Goal: Check status: Check status

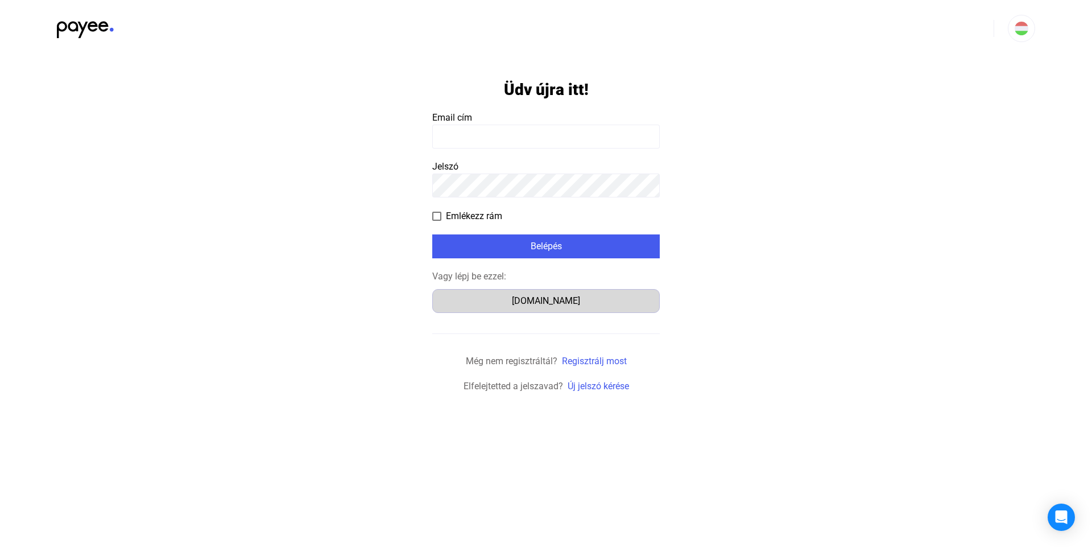
click at [536, 299] on div "[DOMAIN_NAME]" at bounding box center [545, 301] width 219 height 14
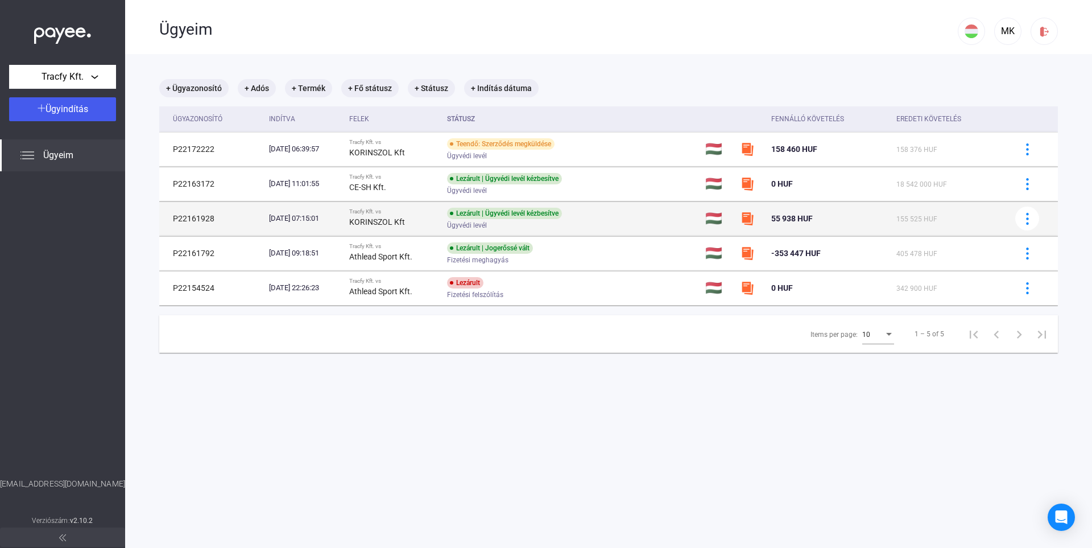
click at [214, 222] on td "P22161928" at bounding box center [211, 218] width 105 height 34
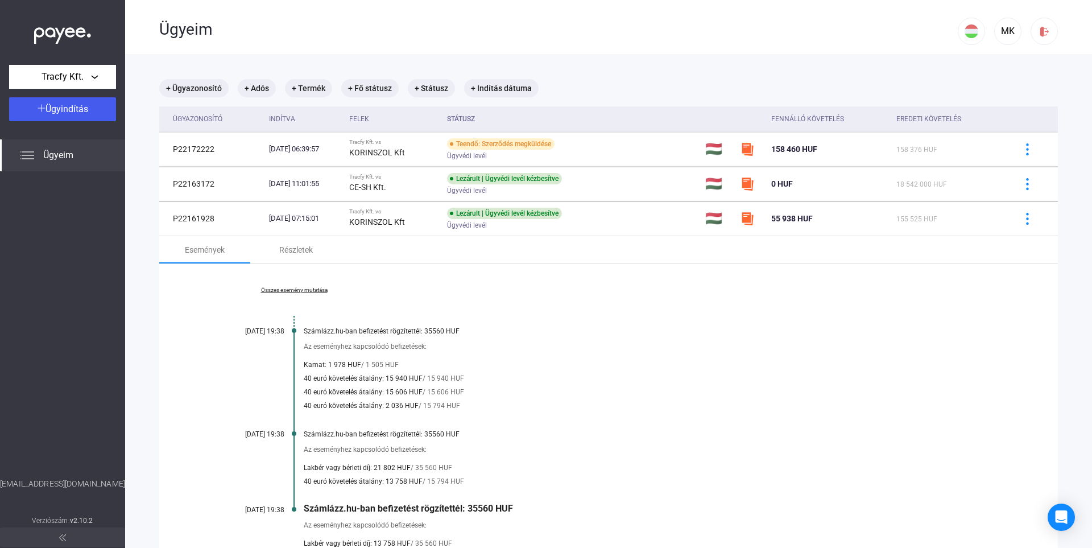
scroll to position [94, 0]
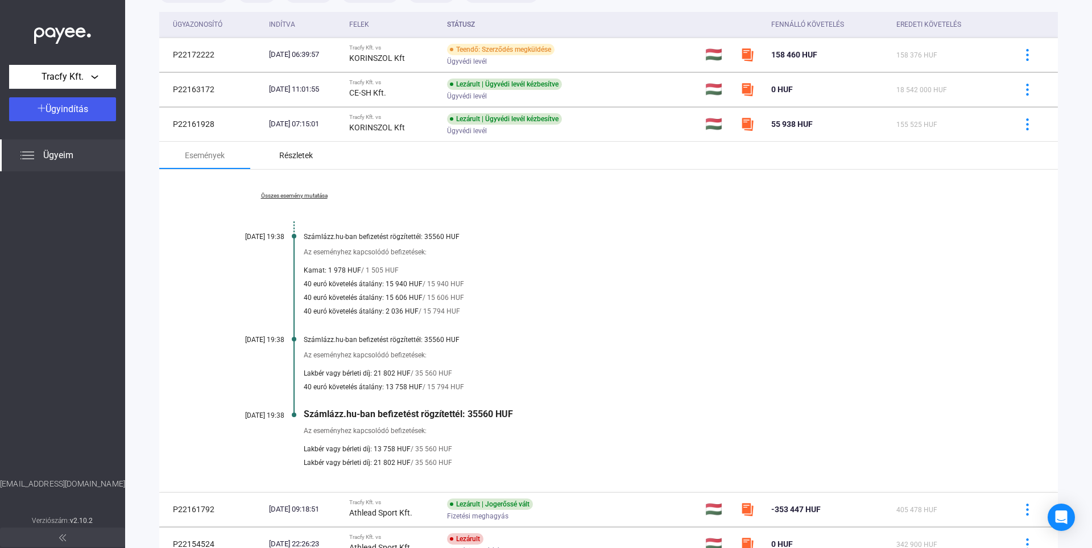
click at [310, 161] on div "Részletek" at bounding box center [296, 155] width 34 height 14
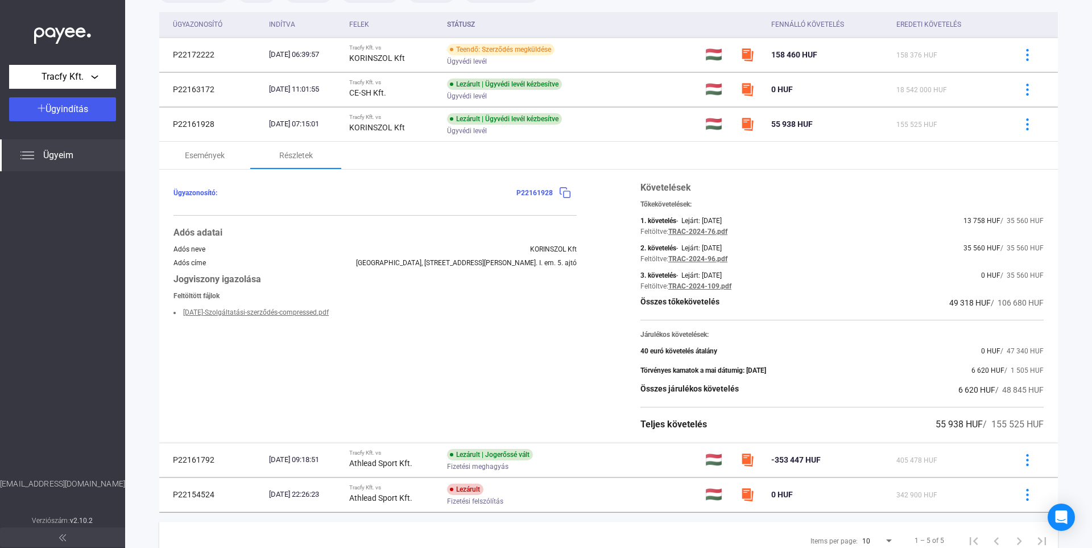
click at [284, 311] on link "[DATE]-Szolgáltatási-szerződés-compressed.pdf" at bounding box center [256, 312] width 146 height 8
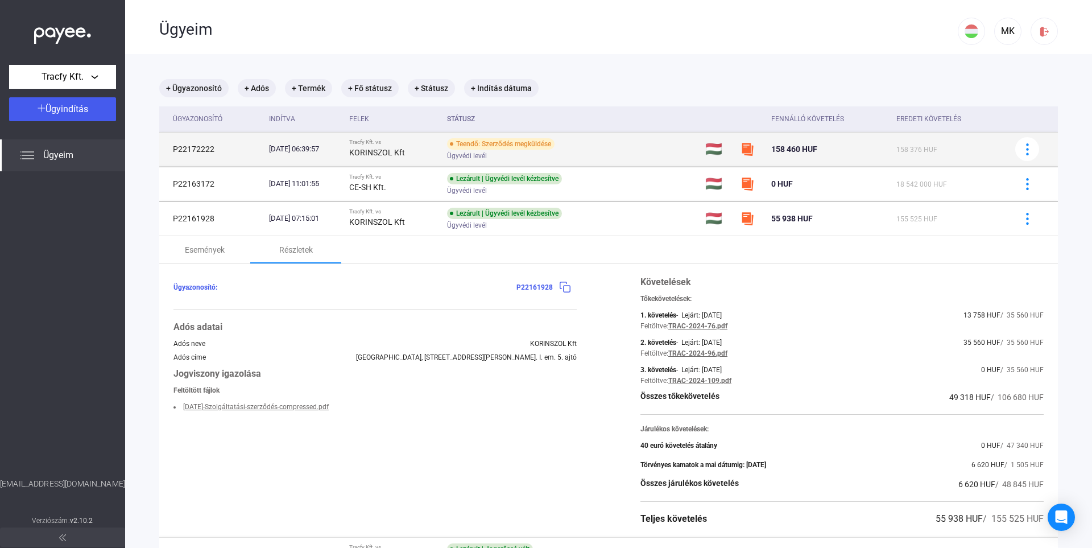
click at [399, 163] on td "Tracfy Kft. vs KORINSZOL Kft" at bounding box center [394, 149] width 98 height 34
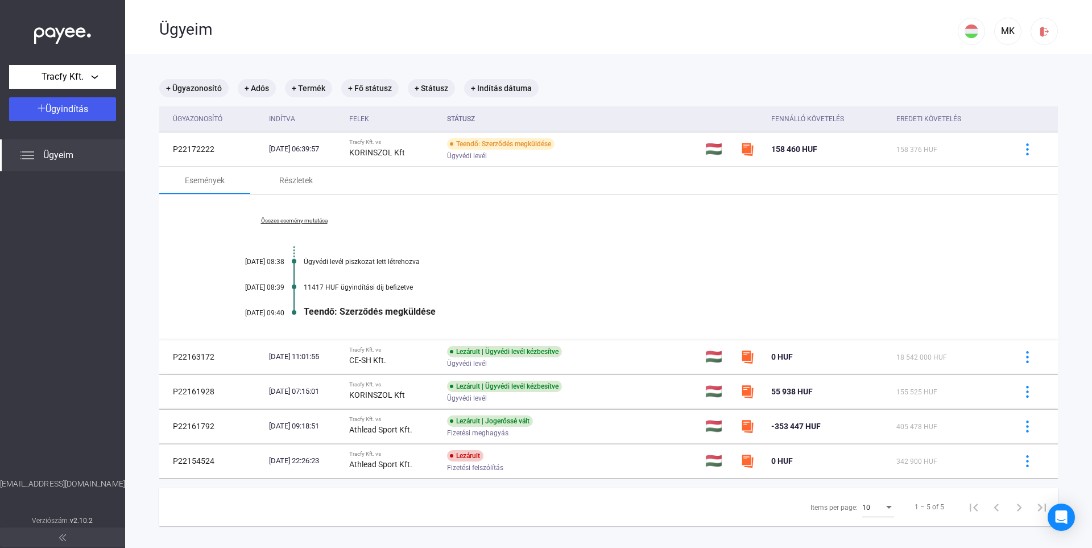
click at [320, 223] on div "Összes esemény mutatása [DATE] 08:38 Ügyvédi levél piszkozat lett létrehozva [D…" at bounding box center [608, 266] width 898 height 145
click at [310, 219] on link "Összes esemény mutatása" at bounding box center [294, 220] width 156 height 7
